Goal: Information Seeking & Learning: Learn about a topic

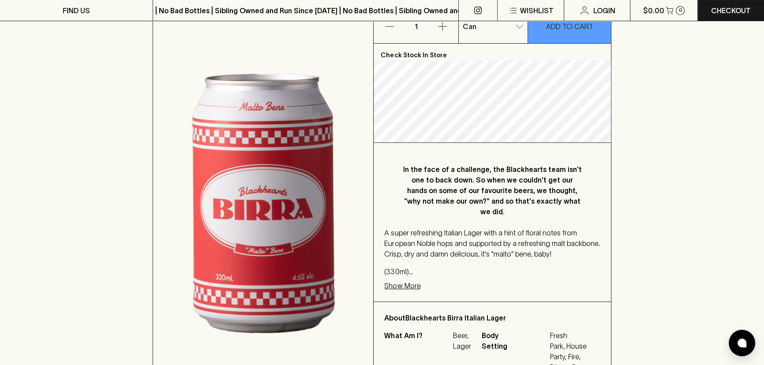
scroll to position [160, 0]
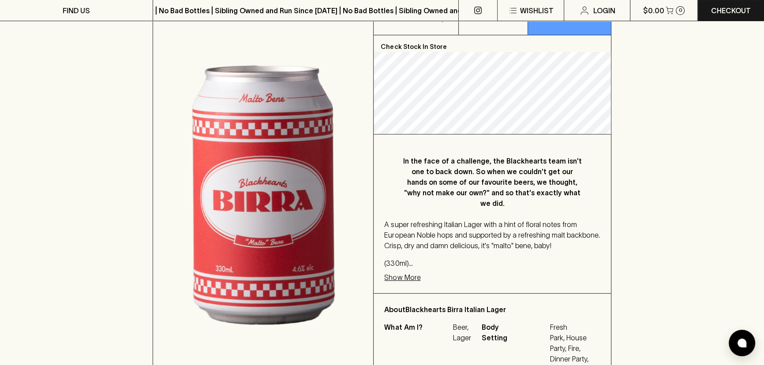
click at [405, 272] on p "Show More" at bounding box center [402, 277] width 36 height 11
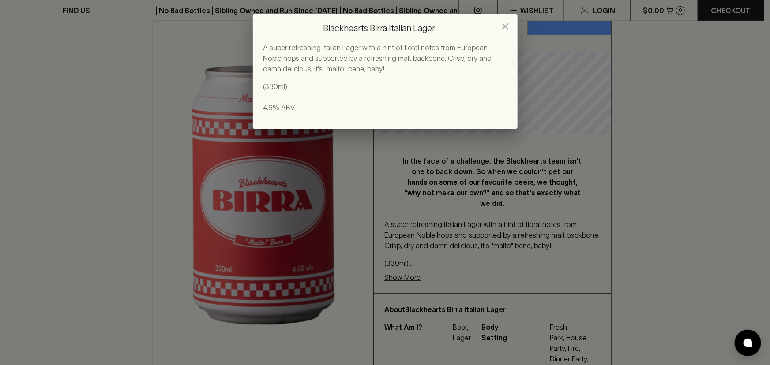
click at [506, 245] on div "Blackhearts Birra Italian Lager A super refreshing Italian Lager with a hint of…" at bounding box center [385, 182] width 770 height 365
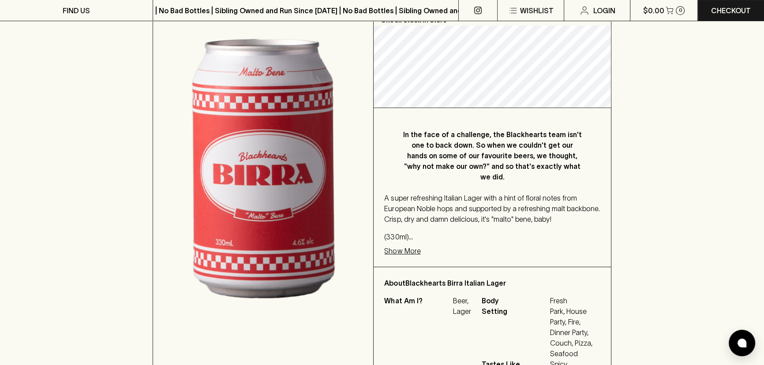
scroll to position [120, 0]
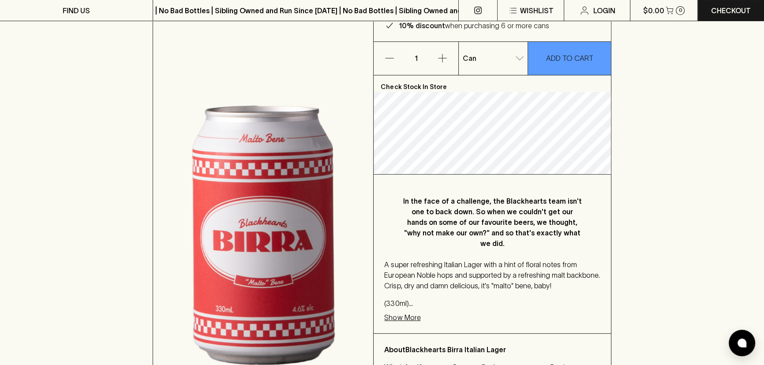
drag, startPoint x: 692, startPoint y: 116, endPoint x: 688, endPoint y: 140, distance: 25.0
click at [693, 123] on div "HOME SHOP BLACKHEARTS EXCLUSIVE Blackhearts Birra Italian Lager $4.00 Add to wi…" at bounding box center [382, 220] width 764 height 559
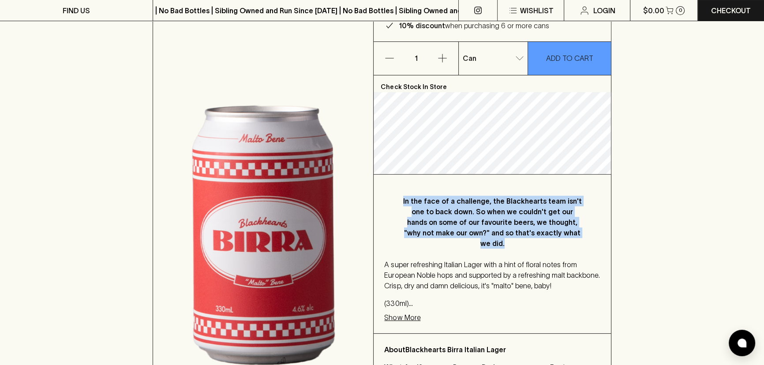
drag, startPoint x: 408, startPoint y: 201, endPoint x: 579, endPoint y: 231, distance: 174.2
click at [580, 231] on p "In the face of a challenge, the Blackhearts team isn't one to back down. So whe…" at bounding box center [492, 222] width 180 height 53
copy p "In the face of a challenge, the Blackhearts team isn't one to back down. So whe…"
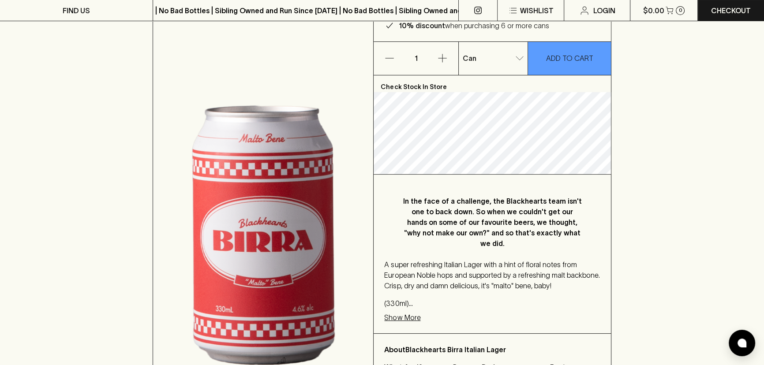
click at [548, 284] on div "A super refreshing Italian Lager with a hint of floral notes from European Nobl…" at bounding box center [492, 283] width 216 height 49
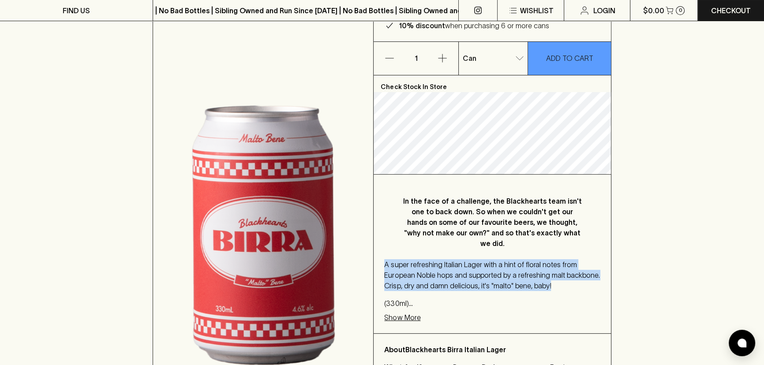
drag, startPoint x: 383, startPoint y: 256, endPoint x: 564, endPoint y: 277, distance: 182.0
click at [564, 277] on div "In the face of a challenge, the Blackhearts team isn't one to back down. So whe…" at bounding box center [492, 254] width 237 height 159
copy p "A super refreshing Italian Lager with a hint of floral notes from European Nobl…"
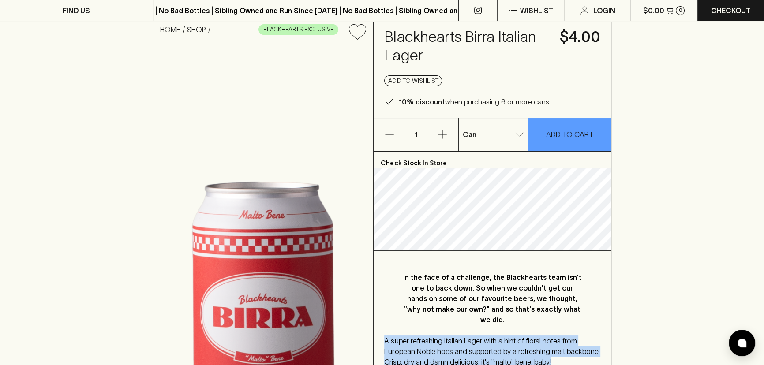
scroll to position [40, 0]
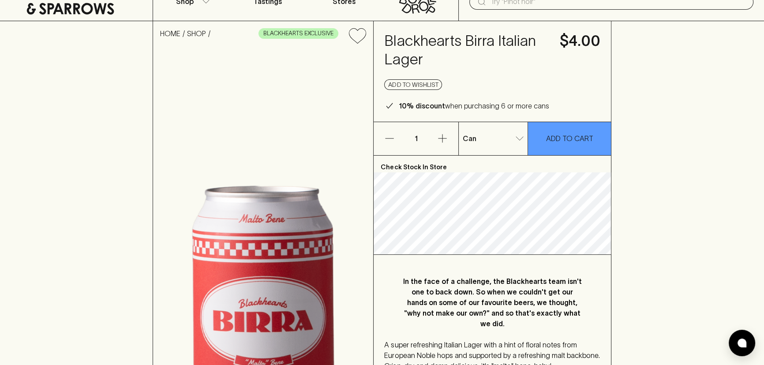
drag, startPoint x: 472, startPoint y: 49, endPoint x: 442, endPoint y: 62, distance: 32.0
click at [468, 53] on h4 "Blackhearts Birra Italian Lager" at bounding box center [466, 50] width 165 height 37
drag, startPoint x: 410, startPoint y: 22, endPoint x: 410, endPoint y: 29, distance: 6.6
click at [412, 24] on div "Blackhearts Birra Italian Lager $4.00 Add to wishlist 10% discount when purchas…" at bounding box center [492, 71] width 237 height 101
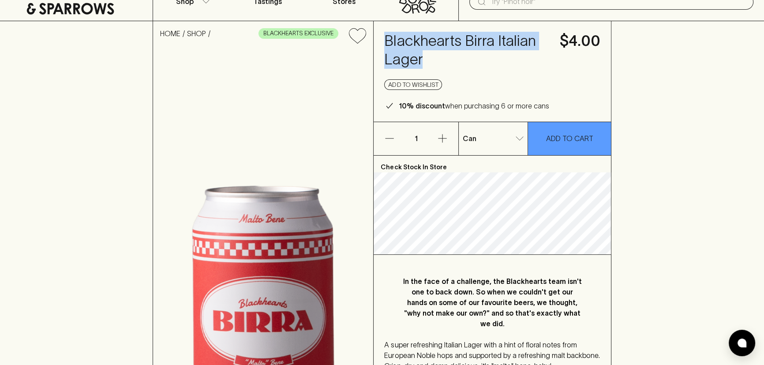
drag, startPoint x: 384, startPoint y: 41, endPoint x: 430, endPoint y: 57, distance: 48.9
click at [430, 62] on h4 "Blackhearts Birra Italian Lager" at bounding box center [466, 50] width 165 height 37
copy h4 "Blackhearts Birra Italian Lager"
drag, startPoint x: 289, startPoint y: 90, endPoint x: 299, endPoint y: 101, distance: 15.0
click at [289, 91] on img at bounding box center [263, 315] width 220 height 529
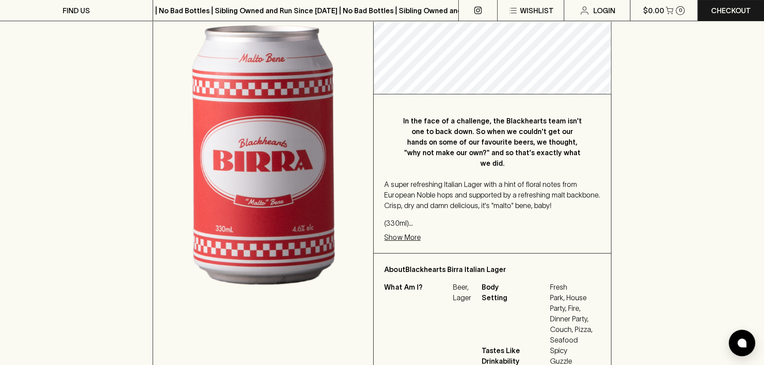
scroll to position [160, 0]
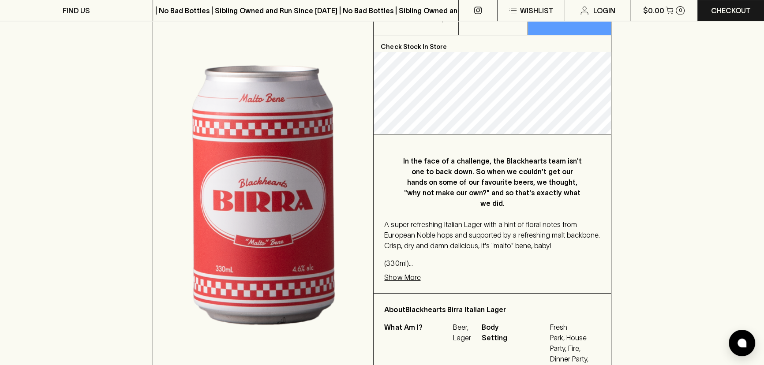
drag, startPoint x: 519, startPoint y: 167, endPoint x: 465, endPoint y: 206, distance: 66.4
click at [520, 167] on p "In the face of a challenge, the Blackhearts team isn't one to back down. So whe…" at bounding box center [492, 182] width 180 height 53
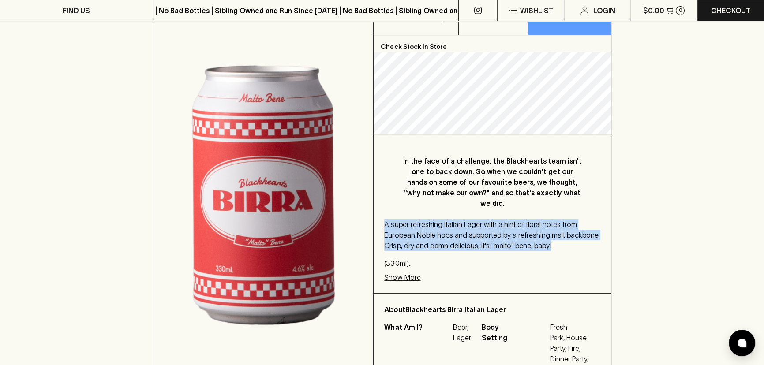
drag, startPoint x: 383, startPoint y: 214, endPoint x: 553, endPoint y: 235, distance: 170.8
click at [552, 236] on div "In the face of a challenge, the Blackhearts team isn't one to back down. So whe…" at bounding box center [492, 214] width 237 height 159
copy p "A super refreshing Italian Lager with a hint of floral notes from European Nobl…"
